Goal: Task Accomplishment & Management: Complete application form

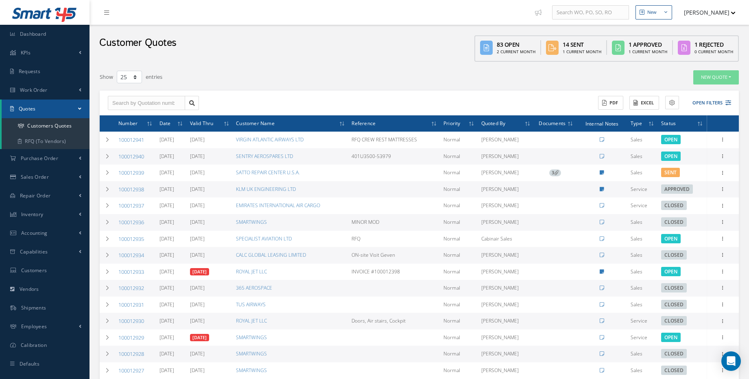
select select "25"
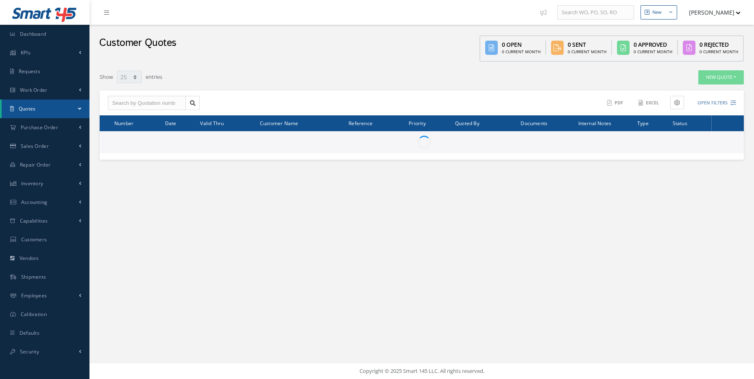
select select "25"
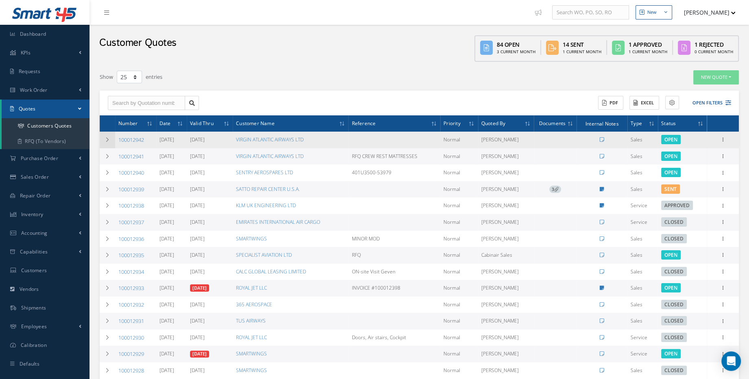
click at [107, 143] on td at bounding box center [107, 140] width 15 height 17
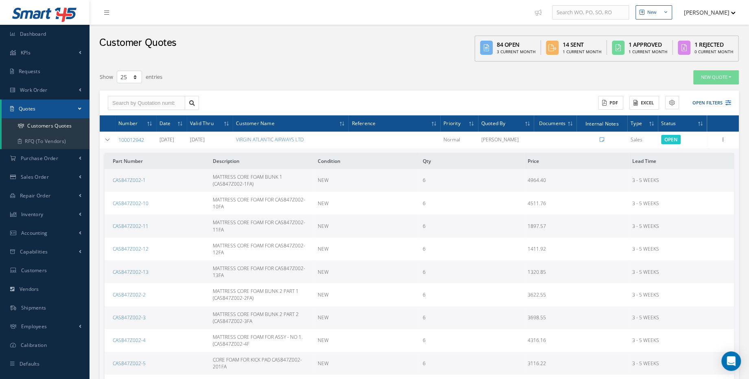
click at [124, 139] on link "100012942" at bounding box center [131, 139] width 26 height 7
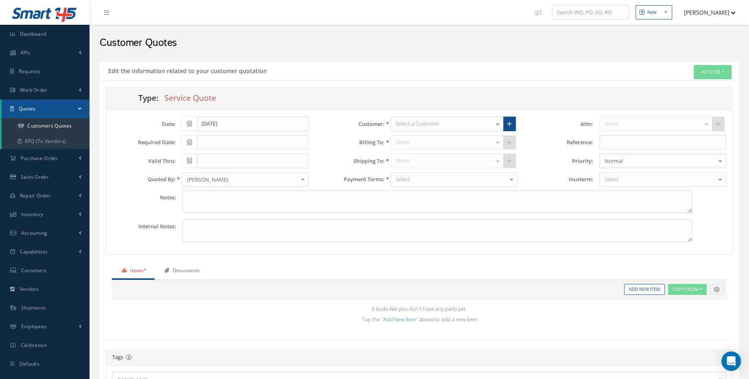
type input "0.00"
type input "[DATE]"
type input "09/20/2025"
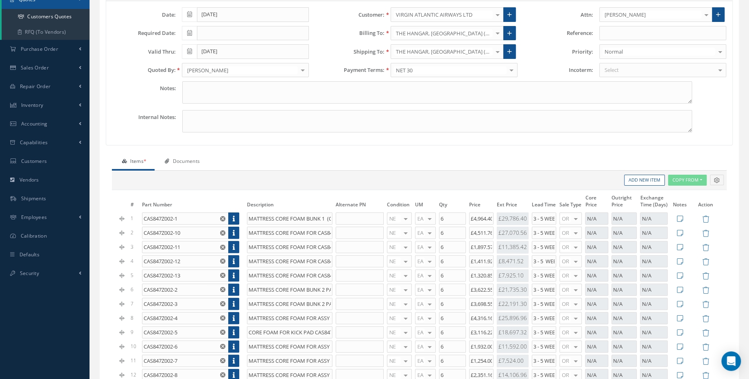
scroll to position [111, 0]
click at [476, 228] on input "£4,511.76" at bounding box center [481, 232] width 24 height 12
drag, startPoint x: 480, startPoint y: 229, endPoint x: 475, endPoint y: 229, distance: 4.9
click at [475, 229] on input "£4,511.76" at bounding box center [481, 232] width 24 height 12
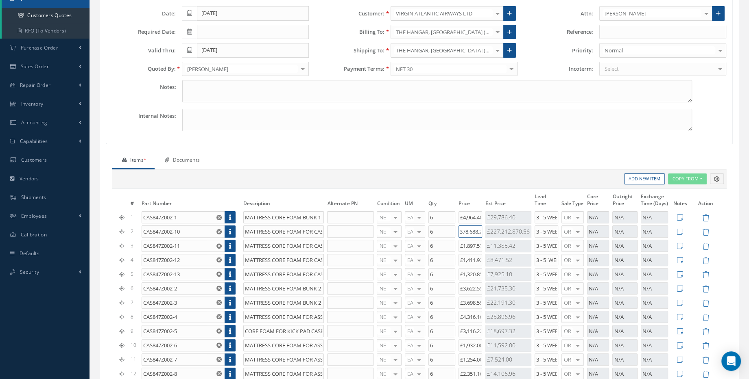
scroll to position [0, 7]
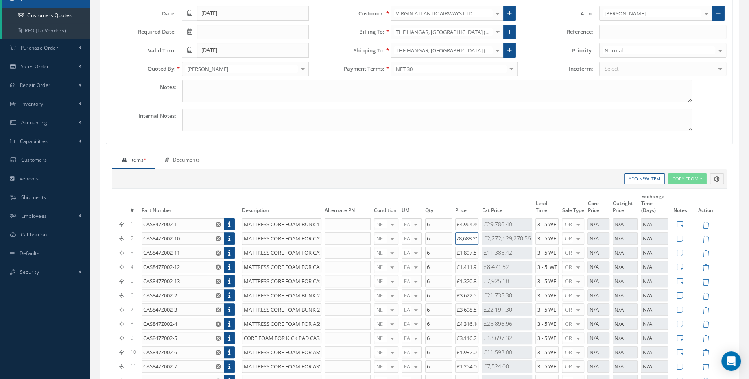
type input "£378,688,211.76"
click at [475, 250] on input "£1,897.57" at bounding box center [466, 253] width 23 height 12
click at [472, 236] on input "£378,688,211.76" at bounding box center [466, 239] width 23 height 12
click at [476, 237] on input "£378,688,211.76" at bounding box center [466, 239] width 23 height 12
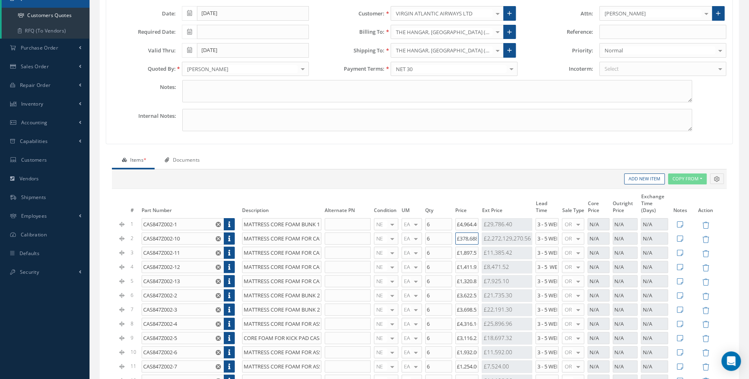
scroll to position [0, 20]
drag, startPoint x: 464, startPoint y: 237, endPoint x: 492, endPoint y: 238, distance: 28.5
click at [492, 238] on tr "2 CAS847Z002-10 MATTRESS CORE FOAM FOR CAS847Z002-10FA NE OH SV RP AR NE FN NS …" at bounding box center [419, 239] width 602 height 14
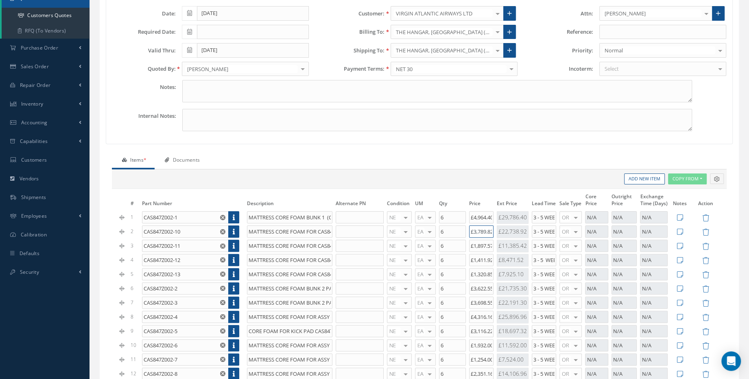
scroll to position [0, 2]
type input "£3,789.82"
click at [486, 240] on input "£1,897.57" at bounding box center [481, 246] width 24 height 12
drag, startPoint x: 485, startPoint y: 242, endPoint x: 479, endPoint y: 244, distance: 5.8
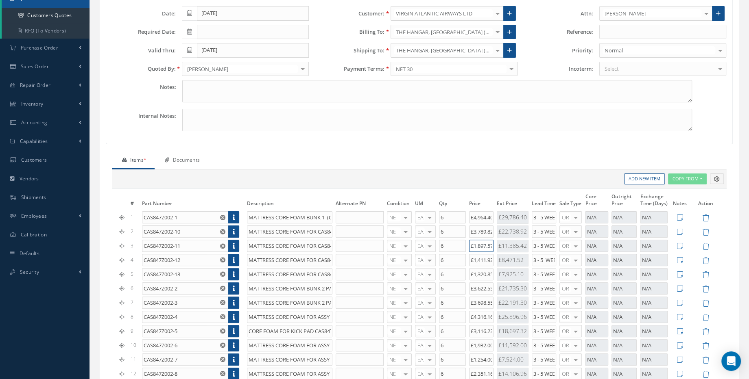
click at [479, 244] on input "£1,897.57" at bounding box center [481, 246] width 24 height 12
drag, startPoint x: 485, startPoint y: 244, endPoint x: 477, endPoint y: 244, distance: 8.1
click at [477, 244] on input "£1,897.57" at bounding box center [481, 246] width 24 height 12
drag, startPoint x: 488, startPoint y: 241, endPoint x: 499, endPoint y: 241, distance: 10.6
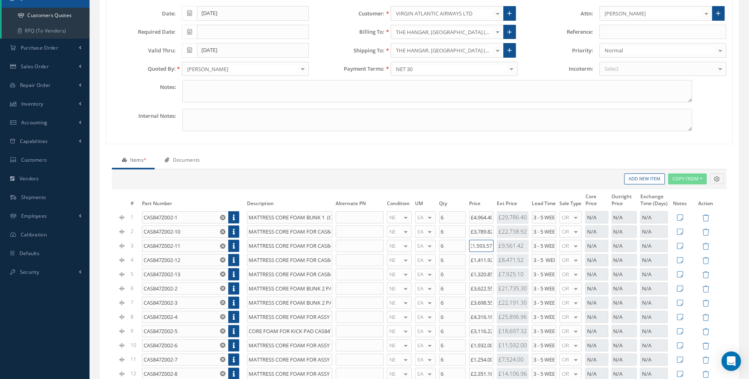
click at [499, 241] on tr "3 CAS847Z002-11 MATTRESS CORE FOAM FOR CAS847Z002-11FA NE OH SV RP AR NE FN NS …" at bounding box center [419, 246] width 602 height 14
type input "£1,593.95"
click at [482, 257] on input "£1,411.92" at bounding box center [481, 260] width 24 height 12
click at [480, 272] on input "£1,320.85" at bounding box center [481, 274] width 24 height 12
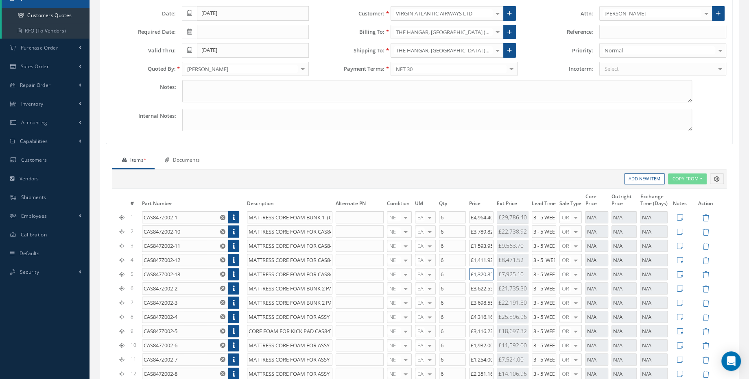
click at [478, 272] on input "£1,320.85" at bounding box center [481, 274] width 24 height 12
click at [482, 272] on input "£1,320.85" at bounding box center [481, 274] width 24 height 12
click at [478, 274] on input "£1,320.85" at bounding box center [481, 274] width 24 height 12
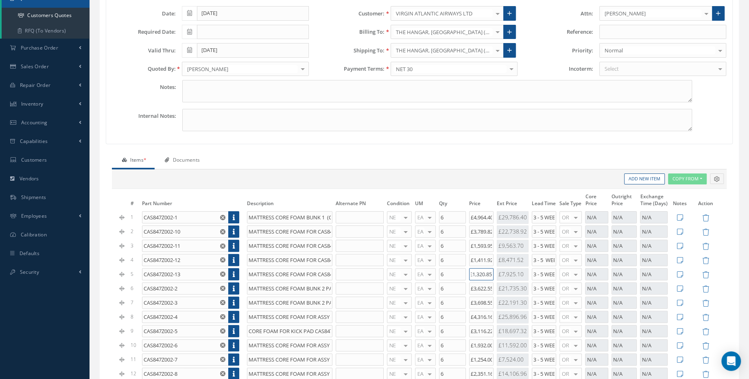
drag, startPoint x: 478, startPoint y: 272, endPoint x: 499, endPoint y: 273, distance: 20.4
click at [495, 272] on tr "5 CAS847Z002-13 MATTRESS CORE FOAM FOR CAS847Z002-13FA NE OH SV RP AR NE FN NS …" at bounding box center [419, 275] width 602 height 14
type input "£1,185.24"
click at [486, 296] on td "£3,698.55" at bounding box center [481, 303] width 28 height 14
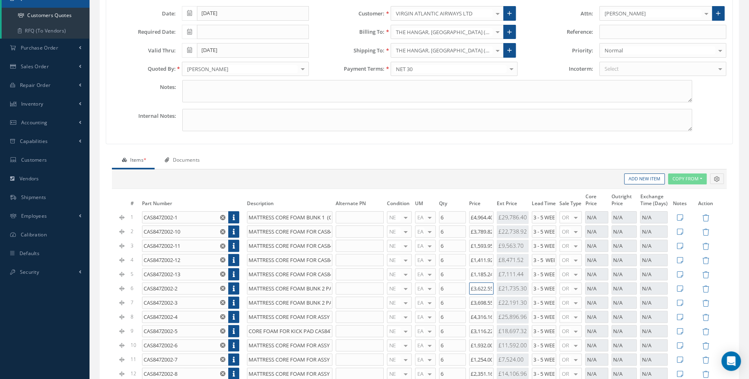
click at [482, 286] on input "£3,622.55" at bounding box center [481, 289] width 24 height 12
drag, startPoint x: 478, startPoint y: 287, endPoint x: 562, endPoint y: 288, distance: 83.8
click at [562, 288] on tr "6 CAS847Z002-2 MATTRESS CORE FOAM BUNK 2 PART 1 (CAS847Z002-2FA) NE OH SV RP AR…" at bounding box center [419, 289] width 602 height 14
type input "£3,042.95"
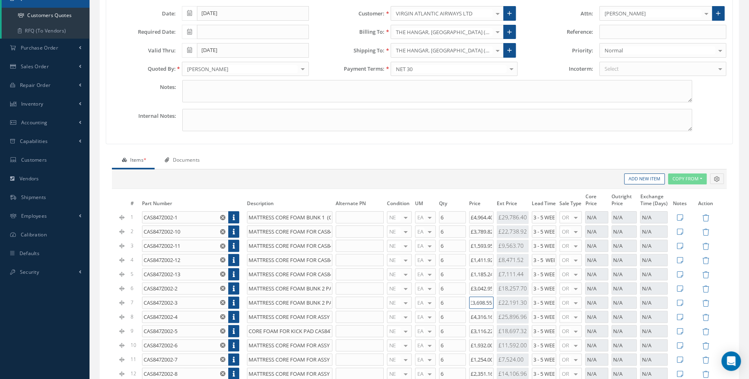
drag, startPoint x: 472, startPoint y: 299, endPoint x: 495, endPoint y: 301, distance: 23.2
click at [495, 301] on tr "7 CAS847Z002-3 MATTRESS CORE FOAM BUNK 2 PART 2 (CAS847Z002-3FA NE OH SV RP AR …" at bounding box center [419, 303] width 602 height 14
drag, startPoint x: 473, startPoint y: 299, endPoint x: 557, endPoint y: 306, distance: 84.1
click at [557, 306] on tbody "1 CAS847Z002-1 MATTRESS CORE FOAM BUNK 1 (CAS847Z002-1FA) NE OH SV RP AR NE FN …" at bounding box center [419, 331] width 602 height 240
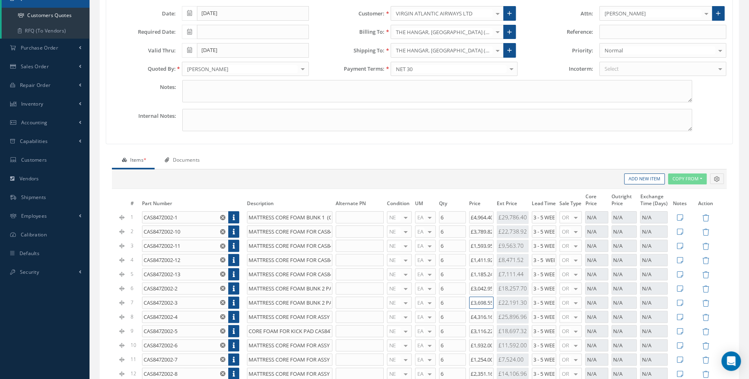
scroll to position [0, 2]
drag, startPoint x: 474, startPoint y: 299, endPoint x: 521, endPoint y: 299, distance: 47.2
click at [521, 299] on tr "7 CAS847Z002-3 MATTRESS CORE FOAM BUNK 2 PART 2 (CAS847Z002-3FA NE OH SV RP AR …" at bounding box center [419, 303] width 602 height 14
paste input "106.78"
type input "£3,106.78"
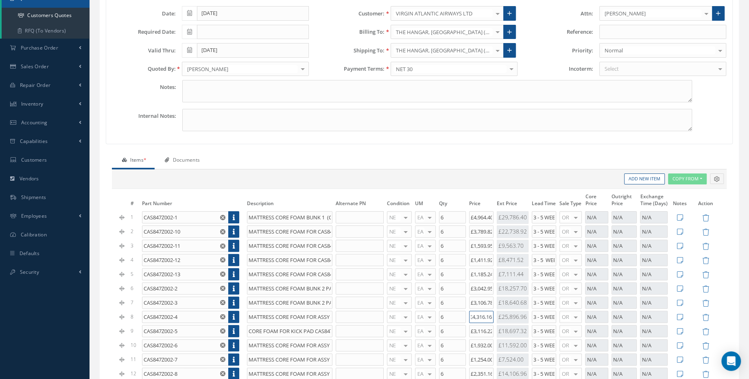
drag, startPoint x: 474, startPoint y: 313, endPoint x: 504, endPoint y: 313, distance: 30.5
click at [504, 313] on tr "8 CAS847Z002-4 MATTRESS CORE FOAM FOR ASSY - NO 1. (CAS847Z002-4F NE OH SV RP A…" at bounding box center [419, 317] width 602 height 14
drag, startPoint x: 472, startPoint y: 313, endPoint x: 528, endPoint y: 313, distance: 56.5
click at [528, 313] on tr "8 CAS847Z002-4 MATTRESS CORE FOAM FOR ASSY - NO 1. (CAS847Z002-4F NE OH SV RP A…" at bounding box center [419, 317] width 602 height 14
paste input "3,625.57"
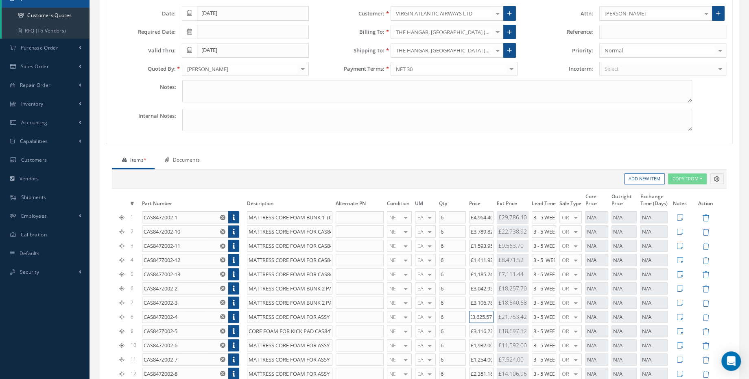
type input "£3,625.57"
drag, startPoint x: 473, startPoint y: 326, endPoint x: 493, endPoint y: 325, distance: 19.6
click at [493, 325] on input "£3,116.22" at bounding box center [481, 331] width 24 height 12
drag, startPoint x: 473, startPoint y: 329, endPoint x: 491, endPoint y: 329, distance: 17.9
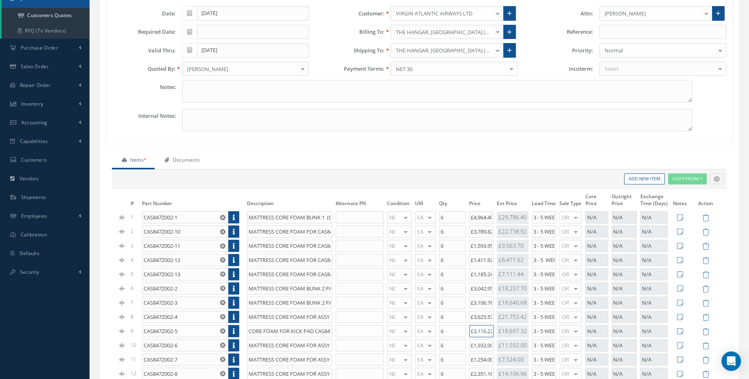
click at [491, 329] on input "£3,116.22" at bounding box center [481, 331] width 24 height 12
drag, startPoint x: 474, startPoint y: 327, endPoint x: 537, endPoint y: 329, distance: 62.7
click at [536, 329] on tr "9 CAS847Z002-5 CORE FOAM FOR KICK PAD CAS847Z002-201FA NE OH SV RP AR NE FN NS …" at bounding box center [419, 332] width 602 height 14
drag, startPoint x: 473, startPoint y: 329, endPoint x: 500, endPoint y: 330, distance: 27.7
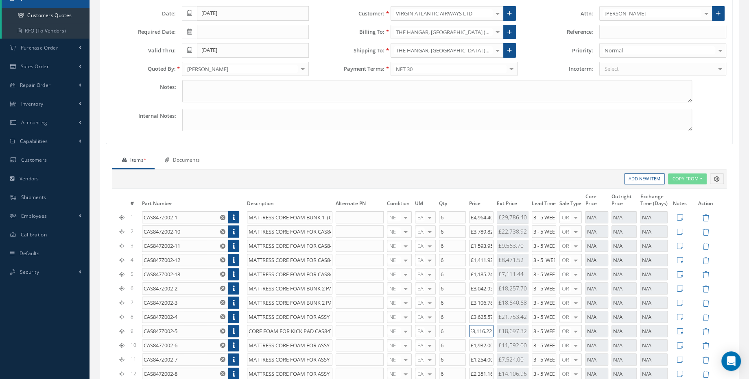
click at [500, 330] on tr "9 CAS847Z002-5 CORE FOAM FOR KICK PAD CAS847Z002-201FA NE OH SV RP AR NE FN NS …" at bounding box center [419, 332] width 602 height 14
paste input "2,617.6"
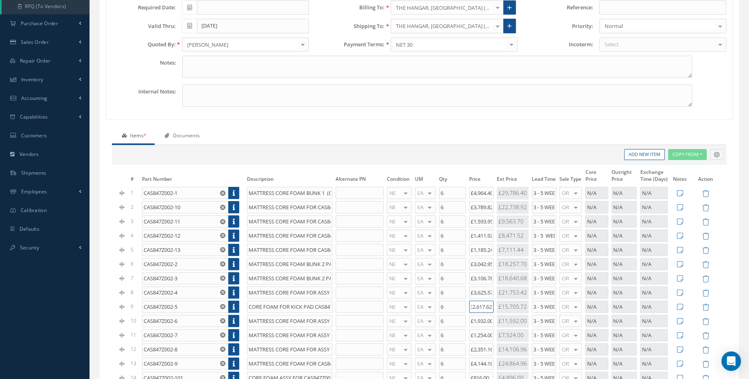
scroll to position [148, 0]
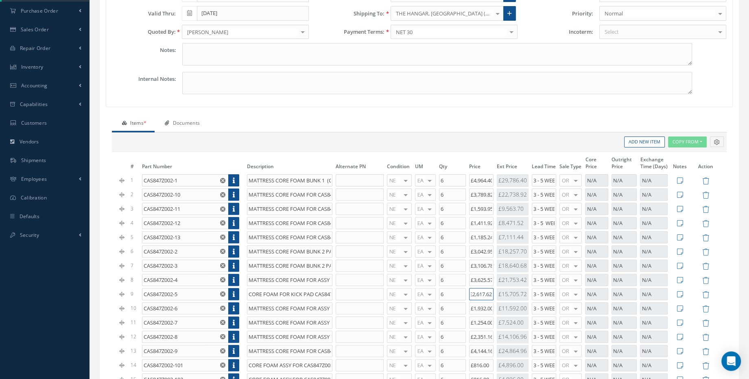
type input "£2,617.62"
drag, startPoint x: 474, startPoint y: 305, endPoint x: 493, endPoint y: 305, distance: 19.5
click at [493, 305] on input "£1,932.00" at bounding box center [481, 309] width 24 height 12
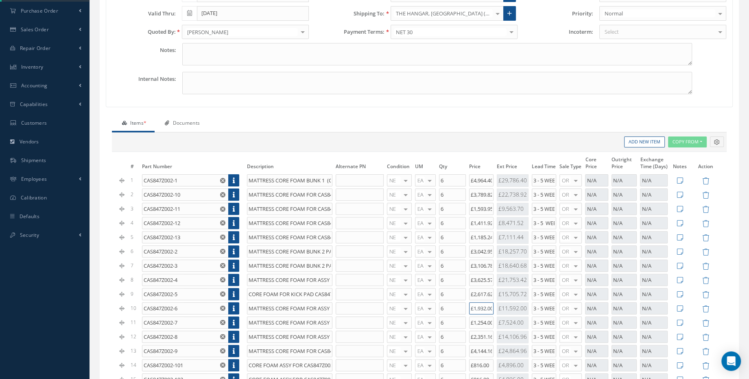
click at [474, 305] on input "£1,932.00" at bounding box center [481, 309] width 24 height 12
drag, startPoint x: 474, startPoint y: 305, endPoint x: 521, endPoint y: 305, distance: 47.6
click at [521, 305] on tr "10 CAS847Z002-6 MATTRESS CORE FOAM FOR ASSY - NO 2 PART 2. (CAS847 NE OH SV RP …" at bounding box center [419, 309] width 602 height 14
paste input "622.88"
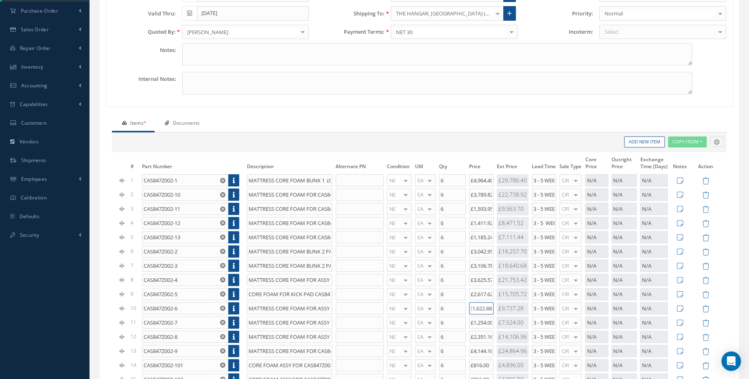
type input "£1,622.88"
drag, startPoint x: 474, startPoint y: 319, endPoint x: 515, endPoint y: 316, distance: 40.8
click at [514, 316] on tr "11 CAS847Z002-7 MATTRESS CORE FOAM FOR ASSY - NO 3 PART 1. (CAS847 NE OH SV RP …" at bounding box center [419, 323] width 602 height 14
drag, startPoint x: 473, startPoint y: 318, endPoint x: 506, endPoint y: 321, distance: 32.2
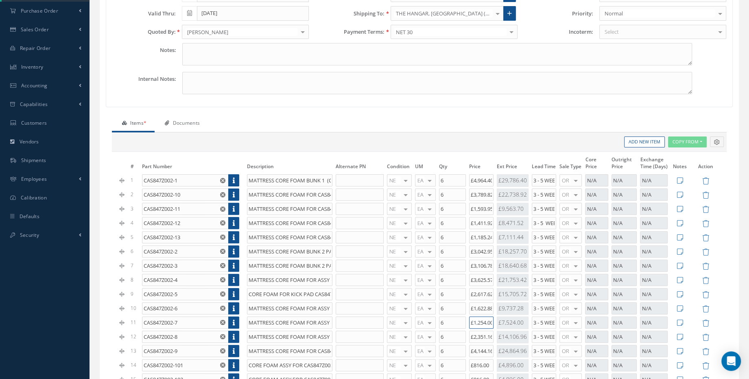
click at [506, 321] on tr "11 CAS847Z002-7 MATTRESS CORE FOAM FOR ASSY - NO 3 PART 1. (CAS847 NE OH SV RP …" at bounding box center [419, 323] width 602 height 14
drag, startPoint x: 472, startPoint y: 319, endPoint x: 528, endPoint y: 325, distance: 56.4
click at [528, 325] on tr "11 CAS847Z002-7 MATTRESS CORE FOAM FOR ASSY - NO 3 PART 1. (CAS847 NE OH SV RP …" at bounding box center [419, 323] width 602 height 14
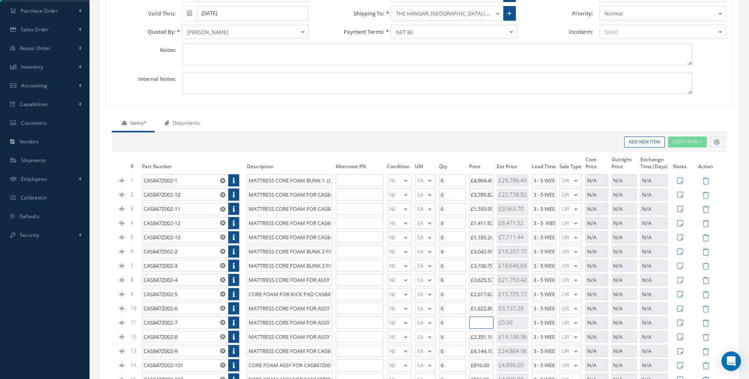
paste input "£1,053.36"
type input "£1,053.36"
drag, startPoint x: 473, startPoint y: 334, endPoint x: 521, endPoint y: 340, distance: 49.2
click at [521, 340] on tbody "1 CAS847Z002-1 MATTRESS CORE FOAM BUNK 1 (CAS847Z002-1FA) NE OH SV RP AR NE FN …" at bounding box center [419, 294] width 602 height 240
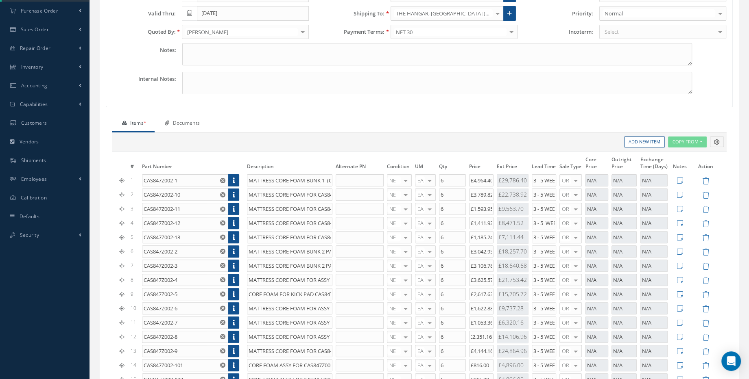
scroll to position [0, 0]
click at [482, 334] on input "£2,351.16" at bounding box center [481, 337] width 24 height 12
drag, startPoint x: 474, startPoint y: 334, endPoint x: 517, endPoint y: 337, distance: 43.6
click at [517, 338] on tr "12 CAS847Z002-8 MATTRESS CORE FOAM FOR ASSY - NO 3 PART 2 (CAS847Z002-8FA) NE O…" at bounding box center [419, 337] width 602 height 14
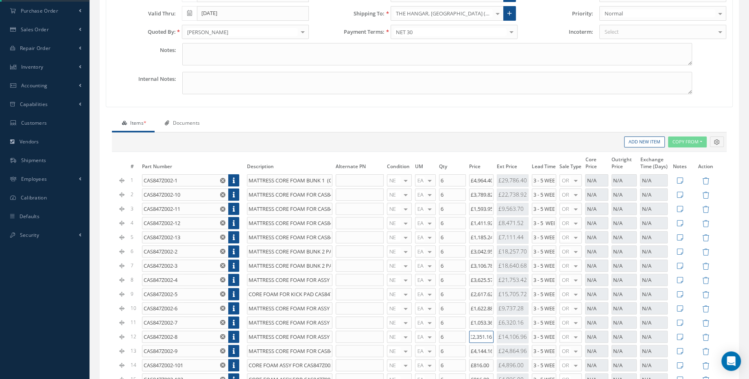
paste input "1,974.97"
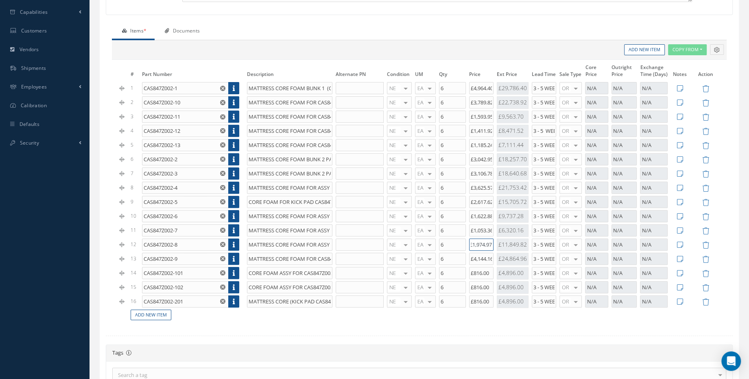
scroll to position [259, 0]
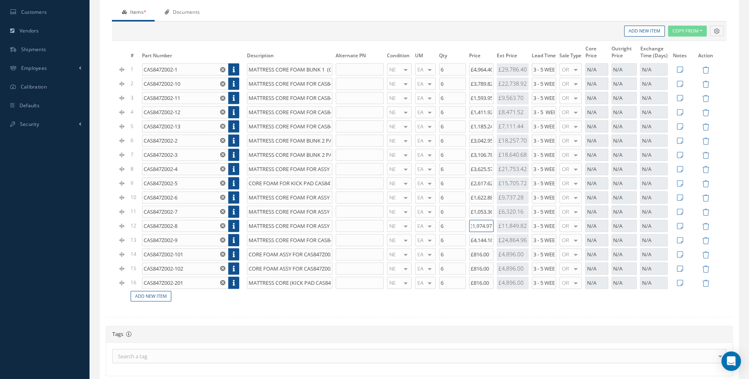
type input "£1,974.97"
drag, startPoint x: 474, startPoint y: 236, endPoint x: 519, endPoint y: 237, distance: 45.2
click at [519, 237] on tr "13 CAS847Z002-9 MATTRESS CORE FOAM FOR CAS847Z002-9FA NE OH SV RP AR NE FN NS R…" at bounding box center [419, 240] width 602 height 14
type input "£3,800.16"
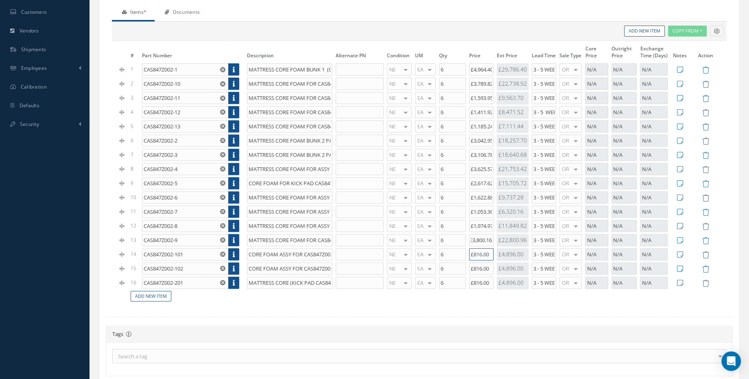
scroll to position [0, 0]
click at [484, 250] on input "£816.00" at bounding box center [481, 255] width 24 height 12
drag, startPoint x: 473, startPoint y: 250, endPoint x: 484, endPoint y: 250, distance: 10.6
click at [484, 250] on input "£816.00" at bounding box center [481, 255] width 24 height 12
drag, startPoint x: 486, startPoint y: 249, endPoint x: 445, endPoint y: 250, distance: 41.9
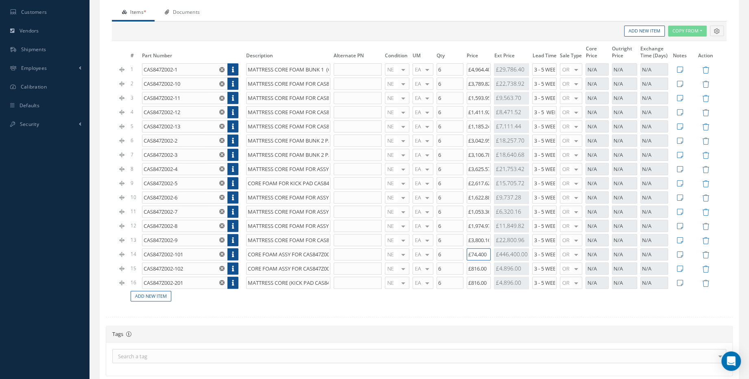
click at [445, 250] on tr "14 CAS847Z002-101 CORE FOAM ASSY FOR CAS847Z002-101FA NE OH SV RP AR NE FN NS R…" at bounding box center [419, 255] width 602 height 14
type input "£744"
drag, startPoint x: 490, startPoint y: 263, endPoint x: 449, endPoint y: 267, distance: 41.3
click at [449, 267] on tr "15 CAS847Z002-102 CORE FOAM ASSY FOR CAS847Z002-102FA NE OH SV RP AR NE FN NS R…" at bounding box center [419, 269] width 602 height 14
type input "£744"
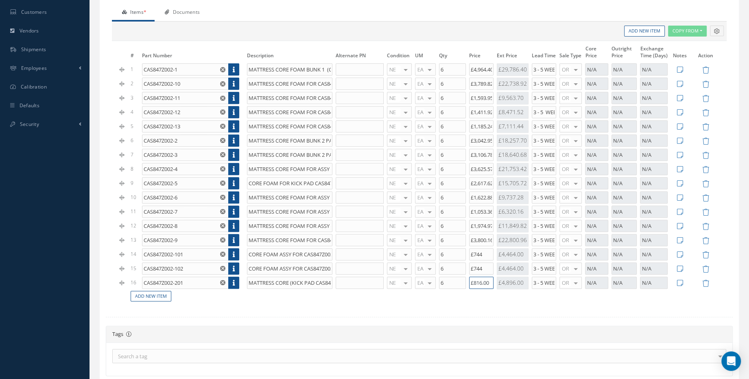
drag, startPoint x: 491, startPoint y: 278, endPoint x: 434, endPoint y: 282, distance: 57.5
click at [434, 282] on tr "16 CAS847Z002-201 MATTRESS CORE (KICK PAD CAS847Z002-201FA) NE OH SV RP AR NE F…" at bounding box center [419, 283] width 602 height 14
type input "£744"
click at [451, 290] on td "Add New Item" at bounding box center [383, 296] width 509 height 13
drag, startPoint x: 487, startPoint y: 275, endPoint x: 471, endPoint y: 276, distance: 16.3
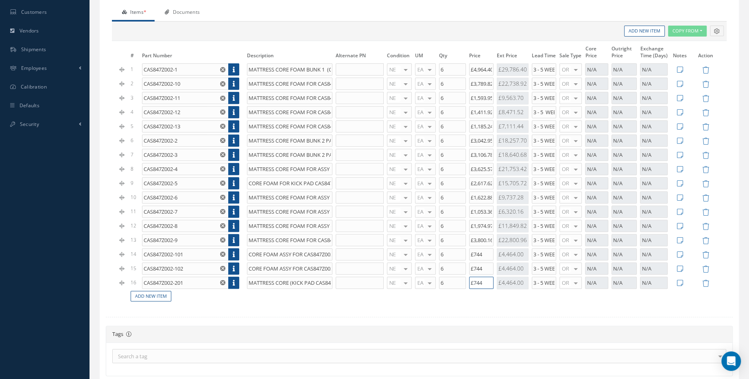
click at [471, 277] on input "£744" at bounding box center [481, 283] width 24 height 12
drag, startPoint x: 486, startPoint y: 266, endPoint x: 460, endPoint y: 267, distance: 26.1
click at [460, 267] on tr "15 CAS847Z002-102 CORE FOAM ASSY FOR CAS847Z002-102FA NE OH SV RP AR NE FN NS R…" at bounding box center [419, 269] width 602 height 14
type input "£694"
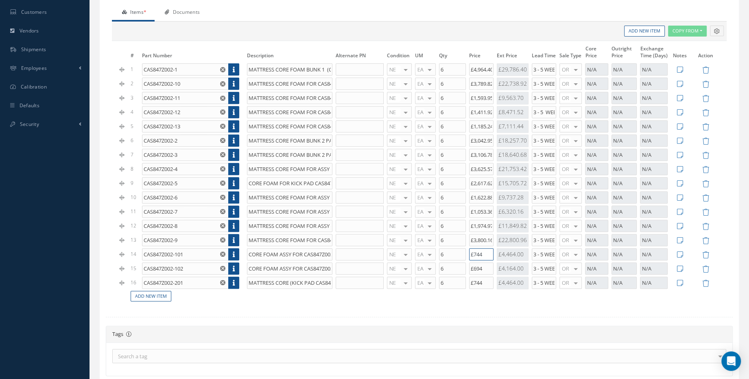
drag, startPoint x: 487, startPoint y: 251, endPoint x: 449, endPoint y: 253, distance: 37.9
click at [449, 253] on tr "14 CAS847Z002-101 CORE FOAM ASSY FOR CAS847Z002-101FA NE OH SV RP AR NE FN NS R…" at bounding box center [419, 255] width 602 height 14
type input "£694"
drag, startPoint x: 485, startPoint y: 280, endPoint x: 472, endPoint y: 280, distance: 12.6
click at [472, 280] on input "£744" at bounding box center [481, 283] width 24 height 12
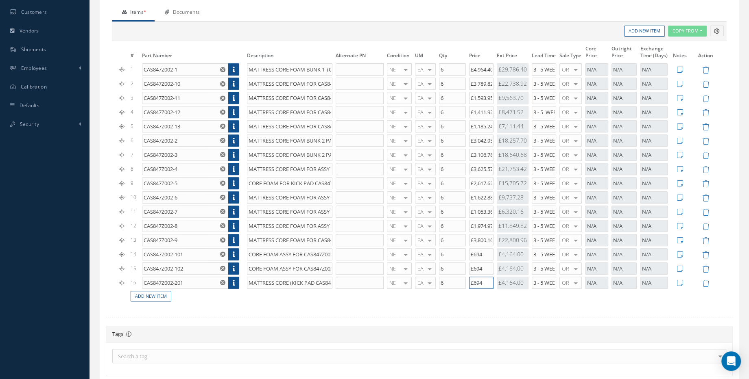
type input "£694"
click at [482, 293] on td "Add New Item" at bounding box center [383, 296] width 509 height 13
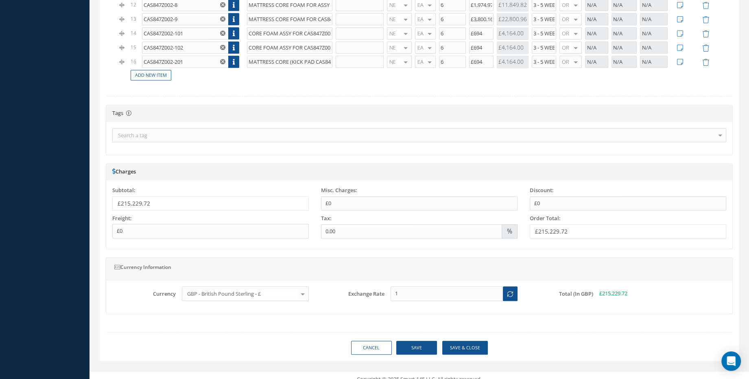
scroll to position [480, 0]
click at [425, 341] on button "Save" at bounding box center [416, 348] width 41 height 14
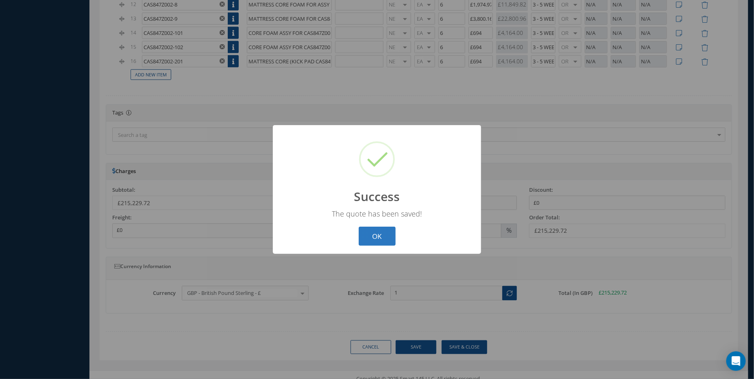
click at [382, 239] on button "OK" at bounding box center [377, 236] width 37 height 19
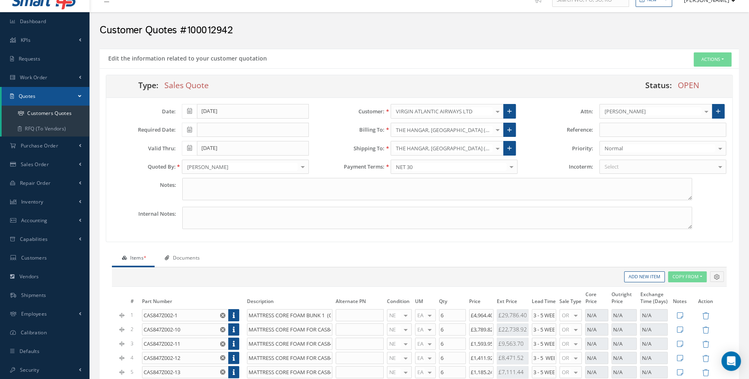
scroll to position [0, 0]
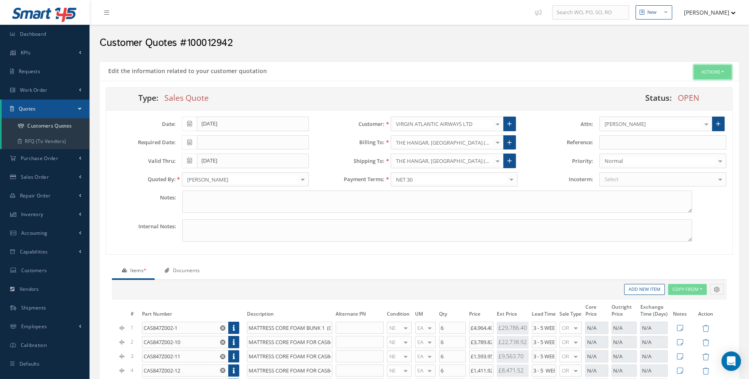
click at [724, 69] on button "Actions" at bounding box center [712, 72] width 38 height 14
click at [654, 157] on link "Customer Quotation" at bounding box center [641, 156] width 69 height 13
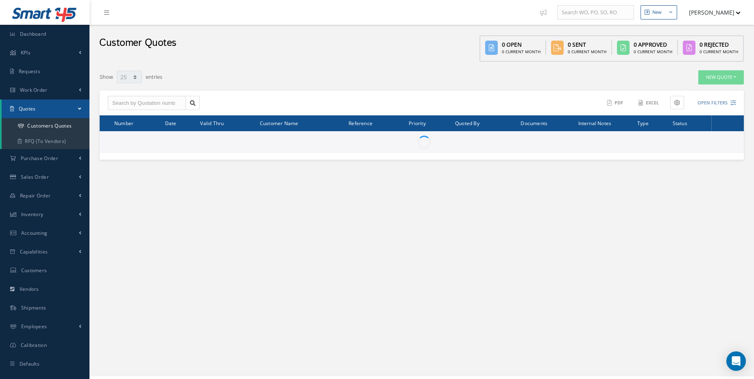
select select "25"
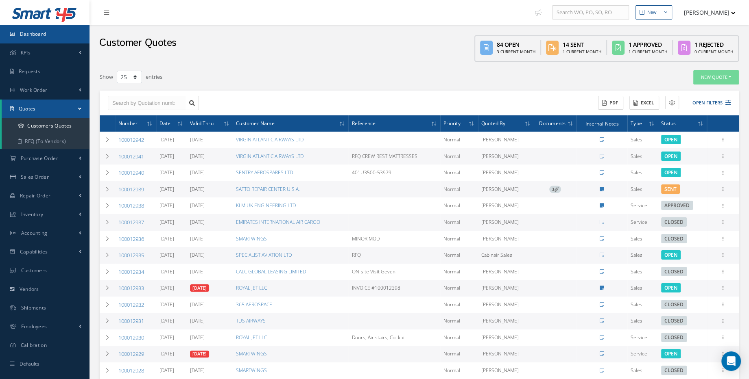
click at [30, 37] on link "Dashboard" at bounding box center [44, 34] width 89 height 19
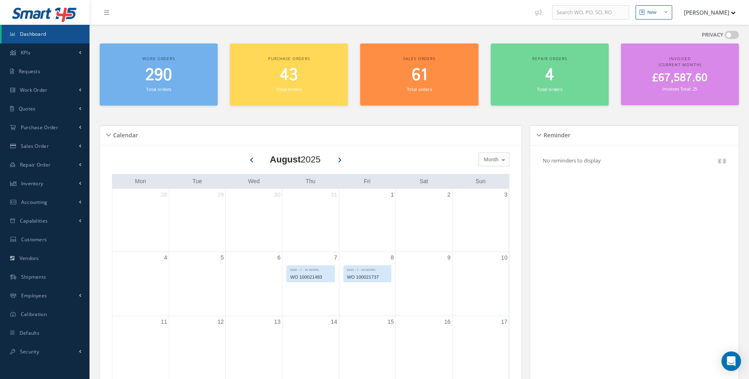
click at [152, 72] on span "290" at bounding box center [158, 75] width 27 height 23
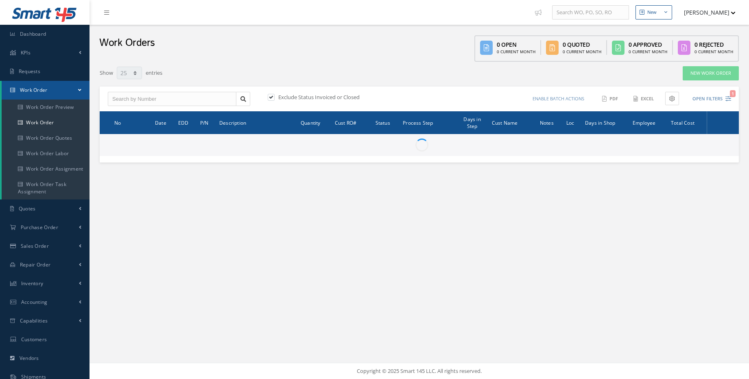
select select "25"
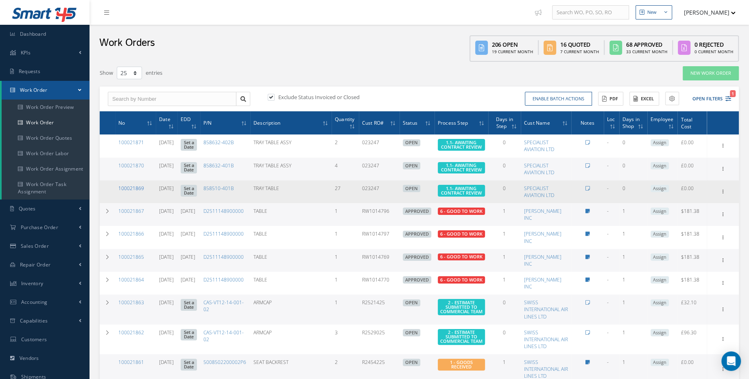
click at [127, 192] on link "100021869" at bounding box center [131, 188] width 26 height 7
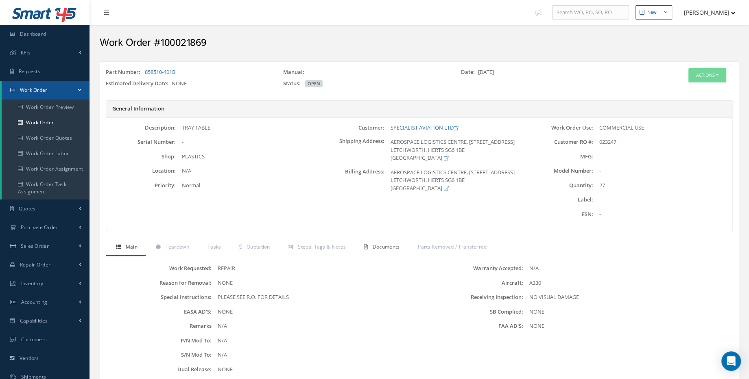
click at [397, 248] on span "Documents" at bounding box center [386, 247] width 27 height 7
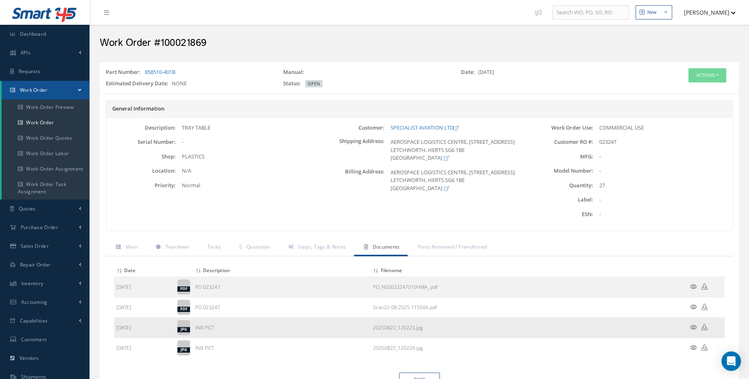
click at [690, 327] on icon at bounding box center [693, 328] width 7 height 6
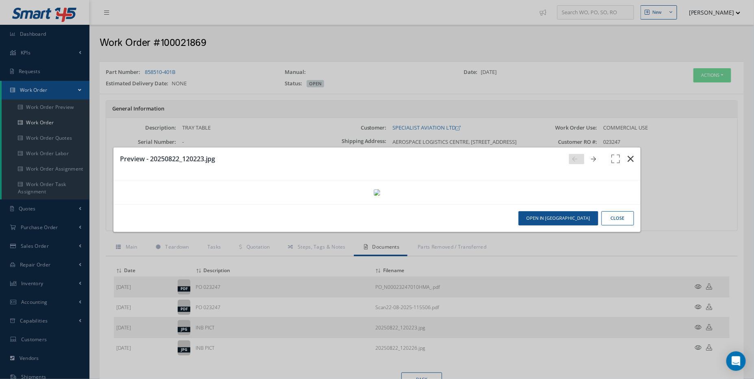
click at [628, 154] on icon "button" at bounding box center [631, 159] width 6 height 10
